Goal: Find specific page/section: Find specific page/section

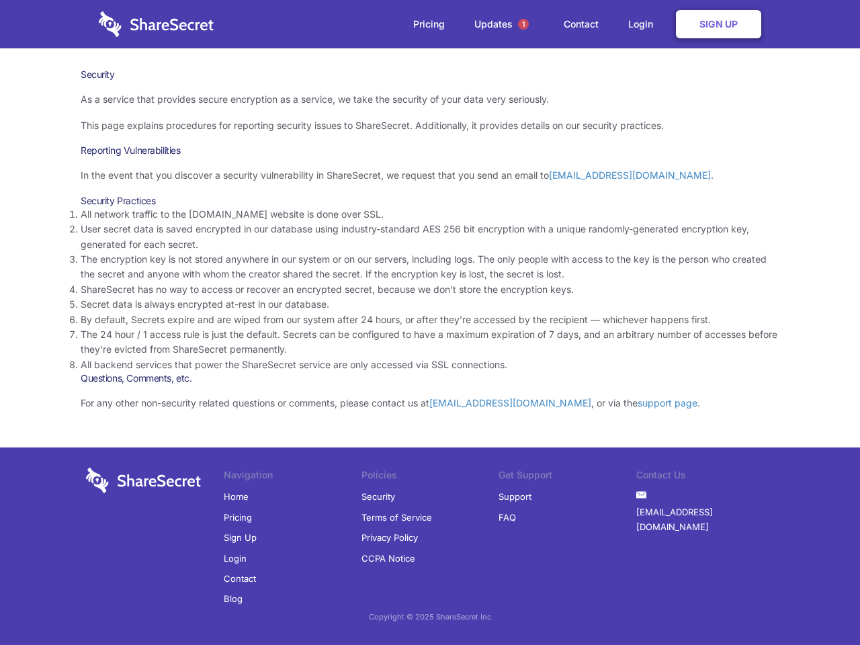
click at [430, 323] on li "By default, Secrets expire and are wiped from our system after 24 hours, or aft…" at bounding box center [430, 320] width 699 height 15
click at [524, 24] on span "1" at bounding box center [523, 24] width 11 height 11
